Goal: Navigation & Orientation: Find specific page/section

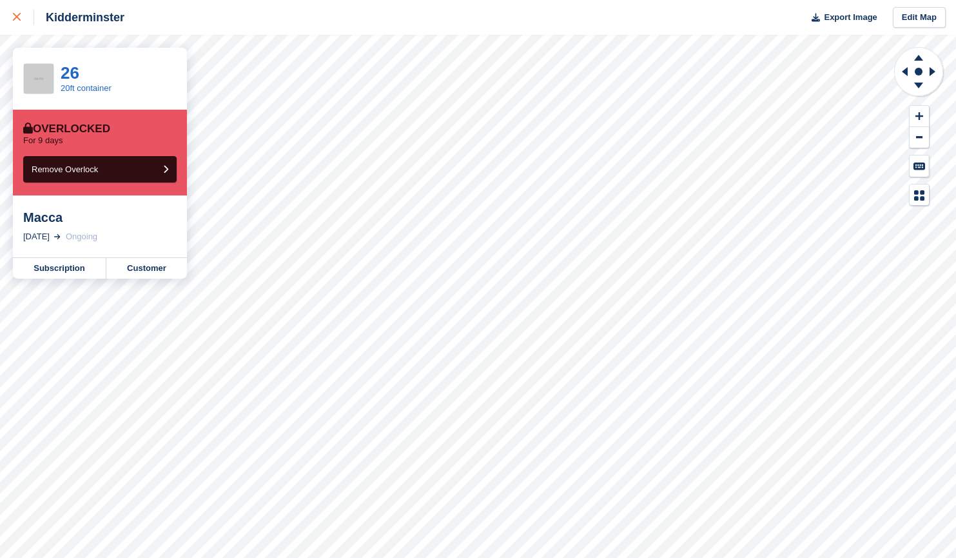
click at [15, 26] on link at bounding box center [17, 17] width 34 height 35
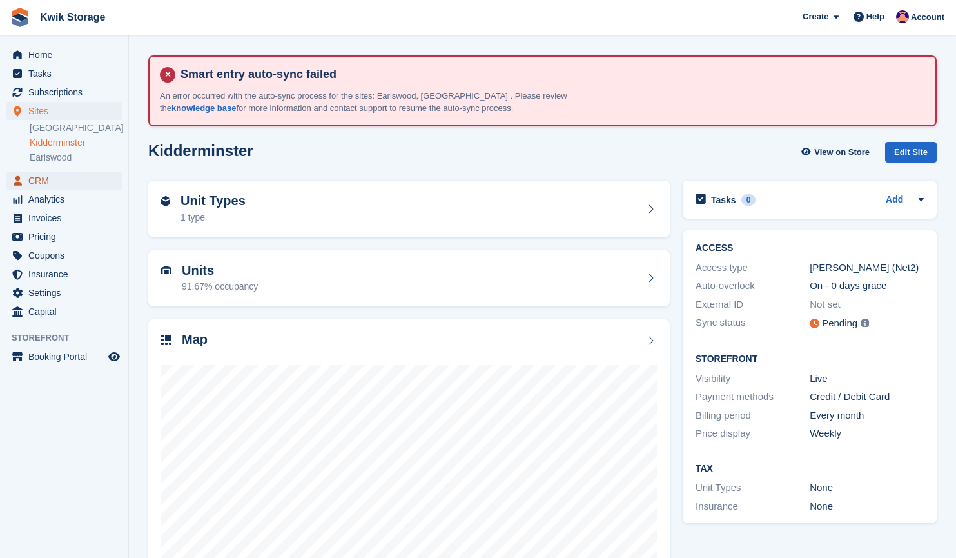
click at [58, 188] on span "CRM" at bounding box center [66, 180] width 77 height 18
